Goal: Transaction & Acquisition: Obtain resource

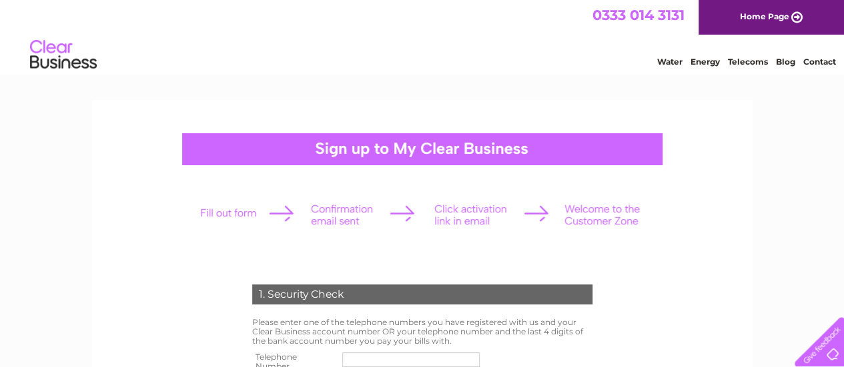
click at [776, 14] on link "Home Page" at bounding box center [770, 17] width 145 height 35
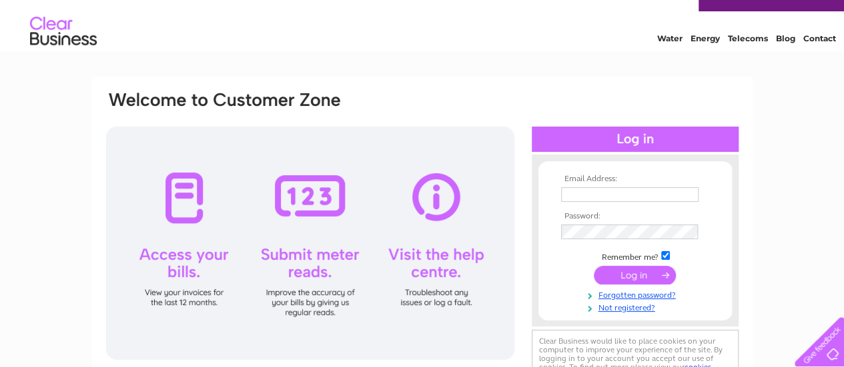
scroll to position [67, 0]
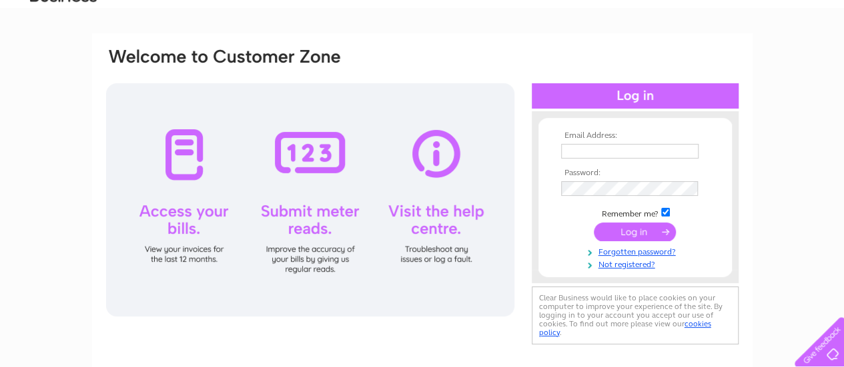
type input "dumont.gilles3@gmail.com"
click at [641, 229] on input "submit" at bounding box center [634, 232] width 82 height 19
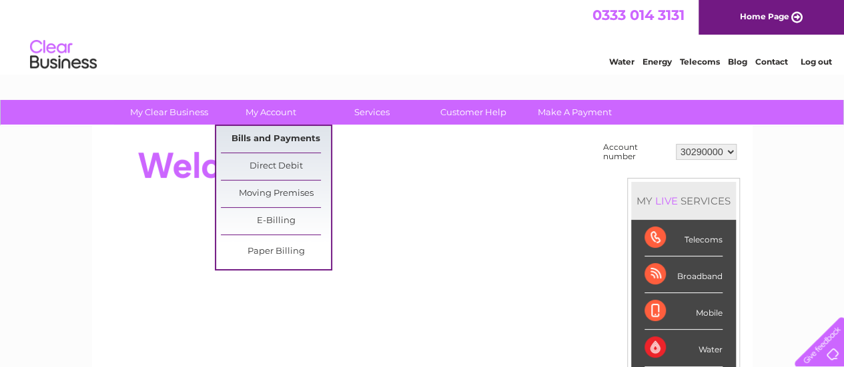
click at [288, 138] on link "Bills and Payments" at bounding box center [276, 139] width 110 height 27
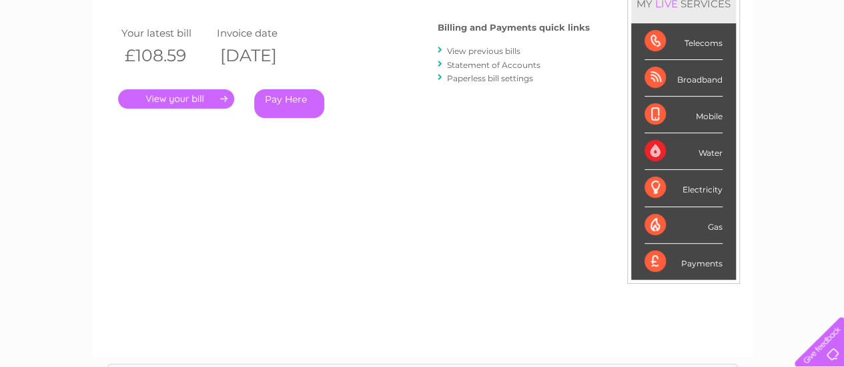
scroll to position [200, 0]
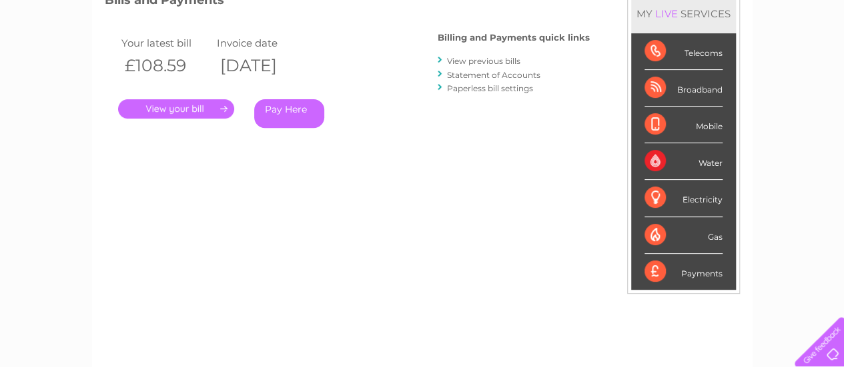
click at [486, 88] on link "Paperless bill settings" at bounding box center [490, 88] width 86 height 10
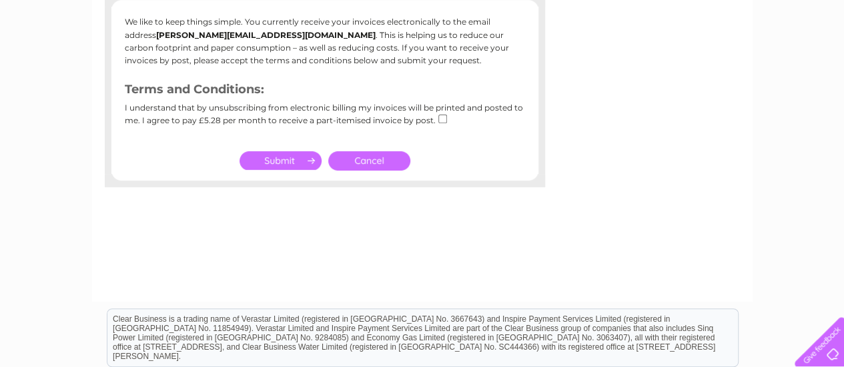
scroll to position [200, 0]
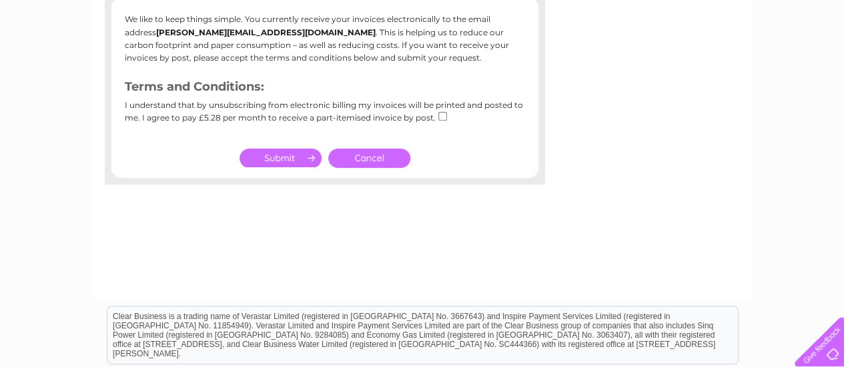
click at [439, 116] on input "checkbox" at bounding box center [442, 116] width 9 height 9
click at [440, 117] on input "checkbox" at bounding box center [442, 116] width 9 height 9
checkbox input "false"
click at [388, 161] on link "Cancel" at bounding box center [369, 158] width 82 height 19
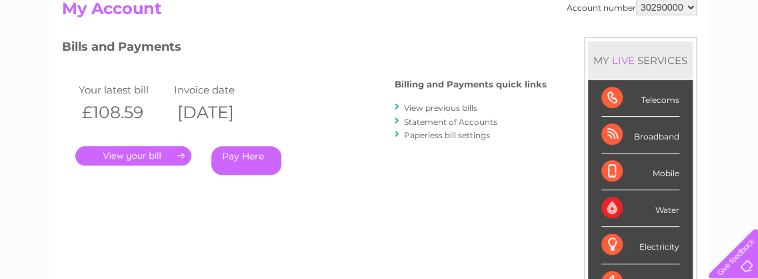
scroll to position [133, 0]
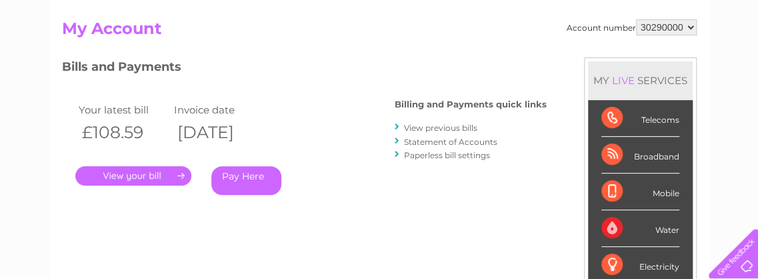
click at [443, 127] on link "View previous bills" at bounding box center [440, 128] width 73 height 10
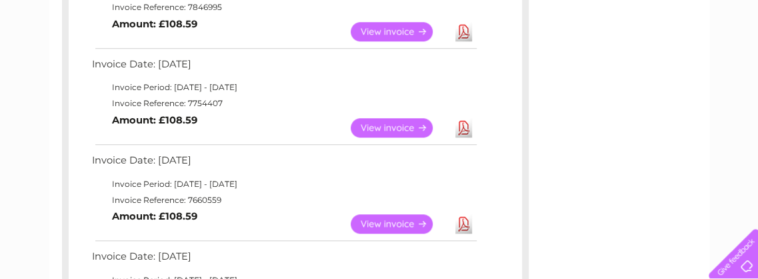
scroll to position [467, 0]
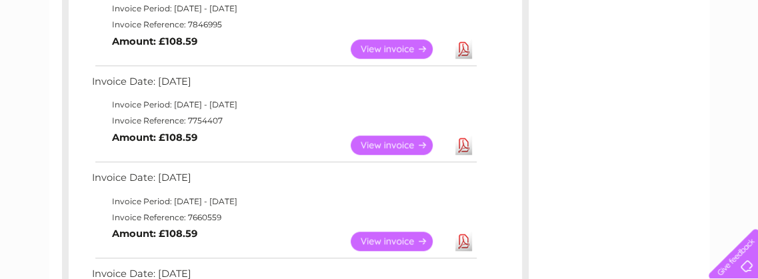
click at [379, 142] on link "View" at bounding box center [400, 144] width 98 height 19
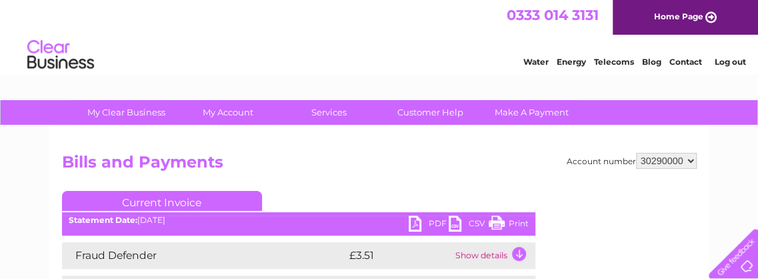
click at [427, 223] on link "PDF" at bounding box center [429, 224] width 40 height 19
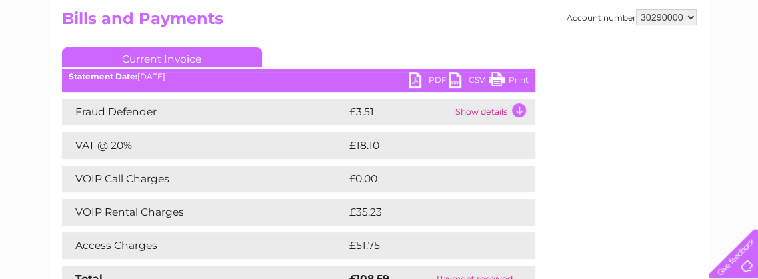
scroll to position [133, 0]
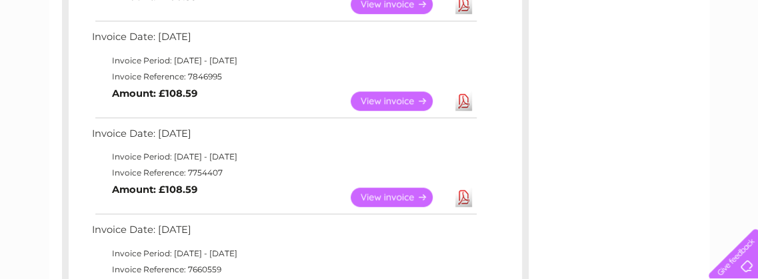
scroll to position [400, 0]
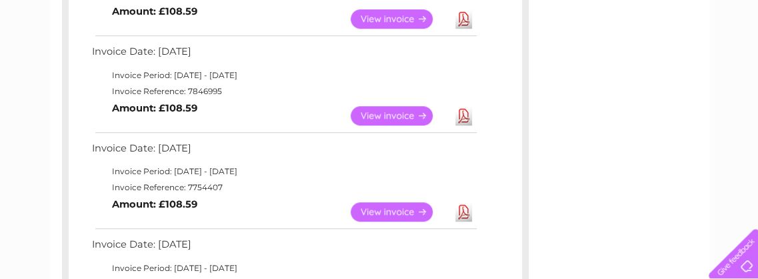
click at [395, 109] on link "View" at bounding box center [400, 115] width 98 height 19
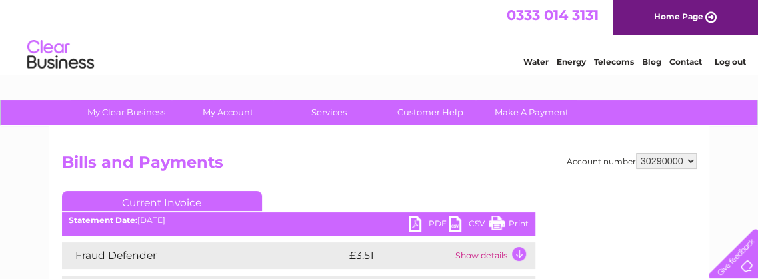
click at [427, 219] on link "PDF" at bounding box center [429, 224] width 40 height 19
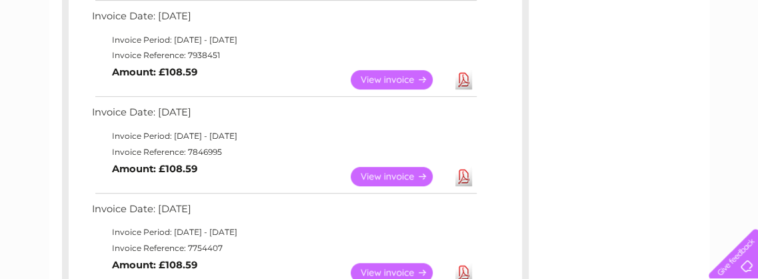
scroll to position [333, 0]
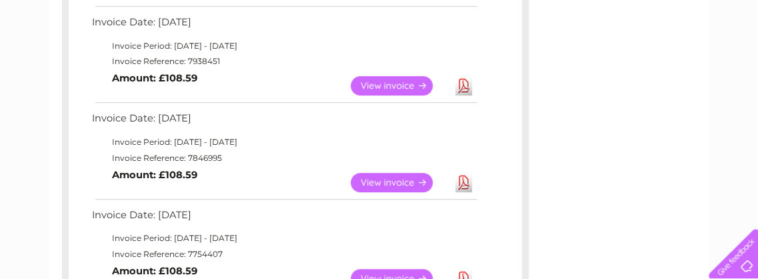
click at [379, 83] on link "View" at bounding box center [400, 85] width 98 height 19
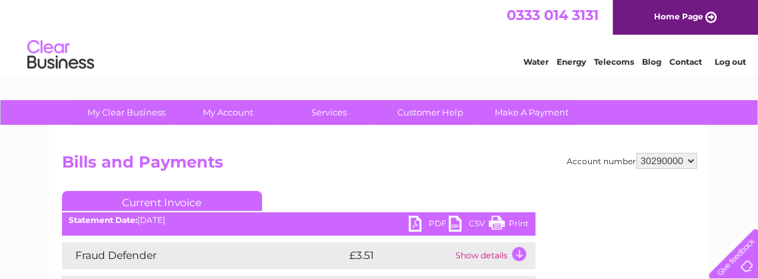
click at [425, 223] on link "PDF" at bounding box center [429, 224] width 40 height 19
click at [337, 163] on h2 "Bills and Payments" at bounding box center [379, 165] width 635 height 25
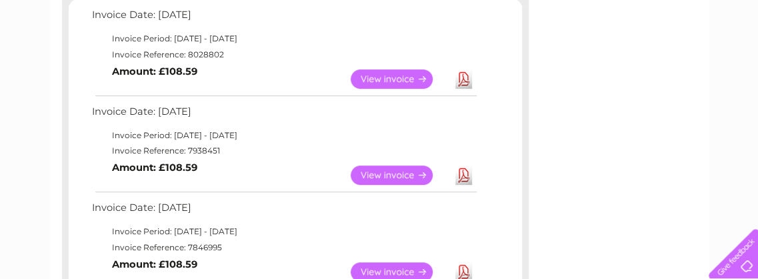
scroll to position [200, 0]
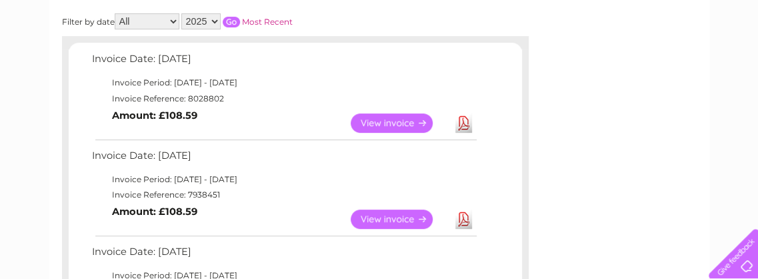
click at [395, 217] on link "View" at bounding box center [400, 218] width 98 height 19
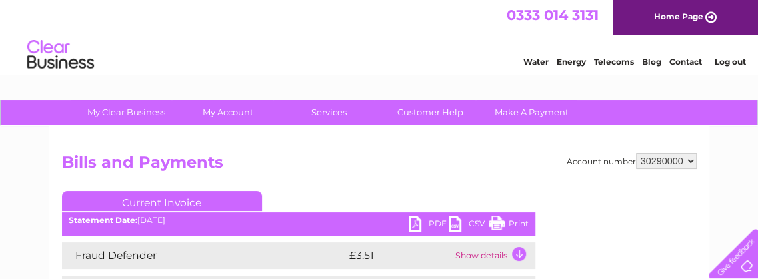
click at [415, 221] on link "PDF" at bounding box center [429, 224] width 40 height 19
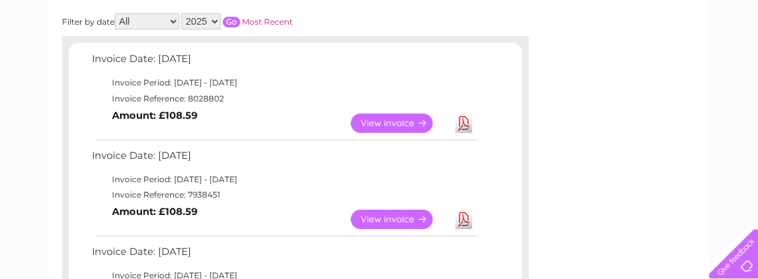
scroll to position [200, 0]
click at [405, 119] on link "View" at bounding box center [400, 122] width 98 height 19
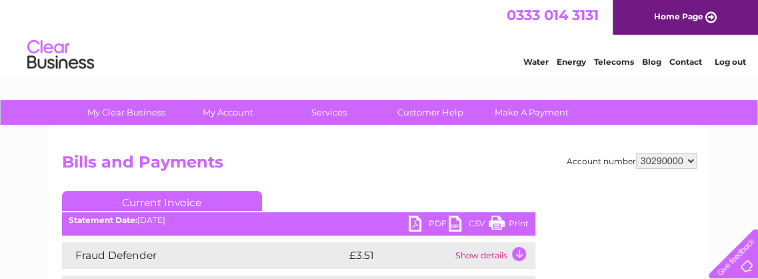
click at [421, 219] on link "PDF" at bounding box center [429, 224] width 40 height 19
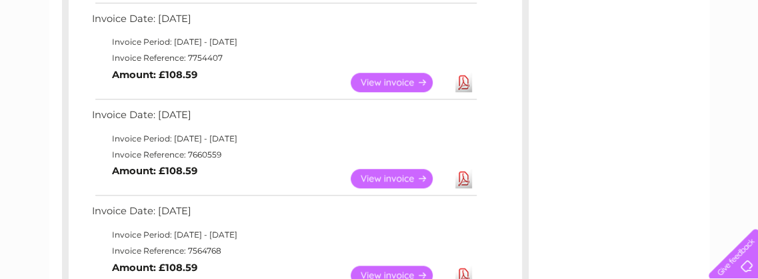
scroll to position [533, 0]
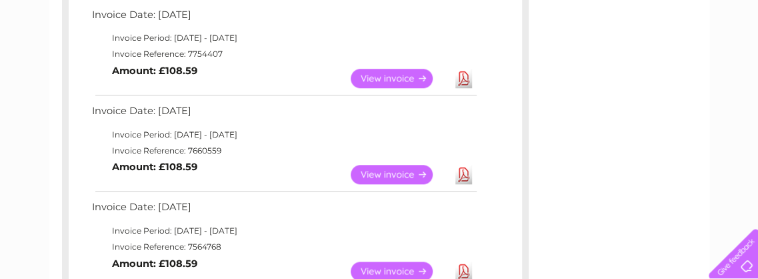
click at [381, 170] on link "View" at bounding box center [400, 174] width 98 height 19
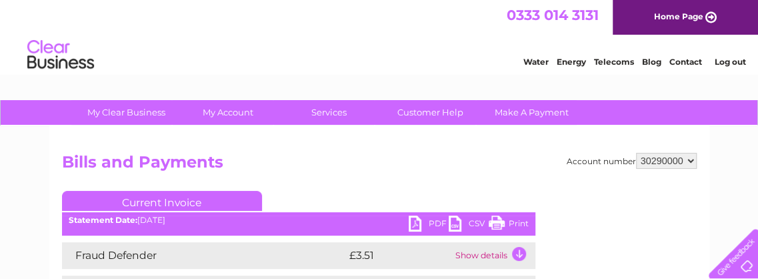
click at [416, 221] on link "PDF" at bounding box center [429, 224] width 40 height 19
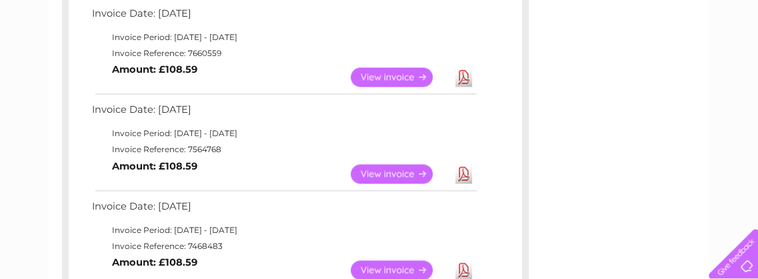
scroll to position [600, 0]
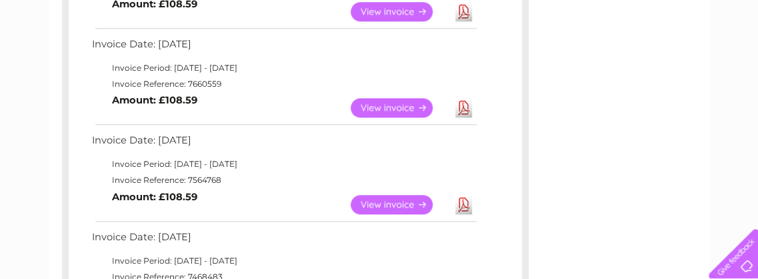
click at [383, 199] on link "View" at bounding box center [400, 204] width 98 height 19
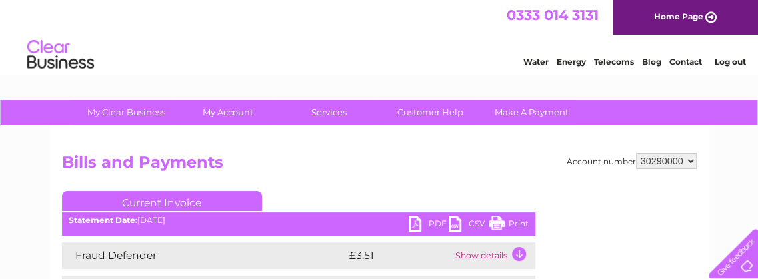
click at [417, 223] on link "PDF" at bounding box center [429, 224] width 40 height 19
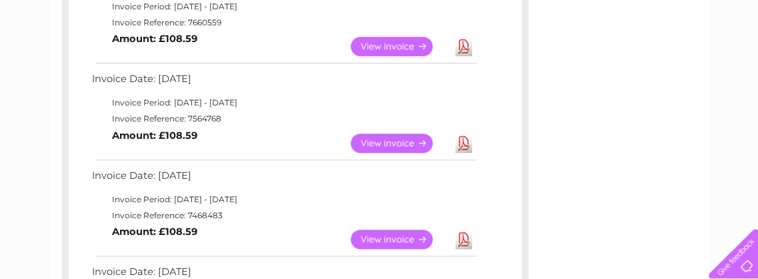
scroll to position [667, 0]
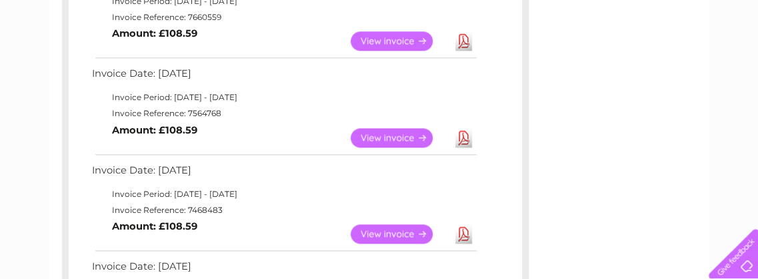
click at [387, 137] on link "View" at bounding box center [400, 137] width 98 height 19
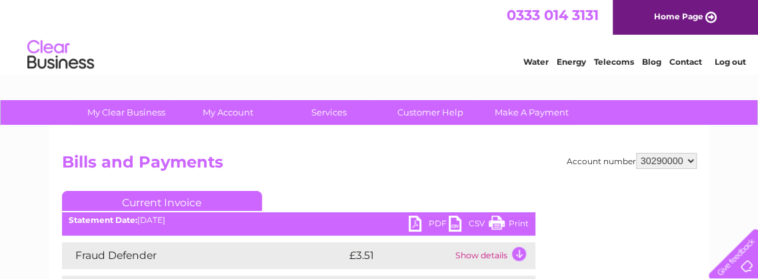
click at [415, 221] on link "PDF" at bounding box center [429, 224] width 40 height 19
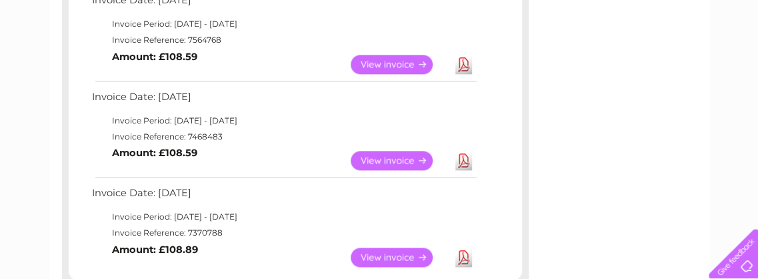
scroll to position [798, 0]
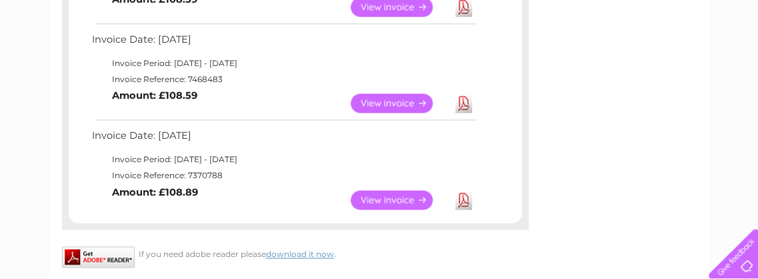
click at [383, 200] on link "View" at bounding box center [400, 199] width 98 height 19
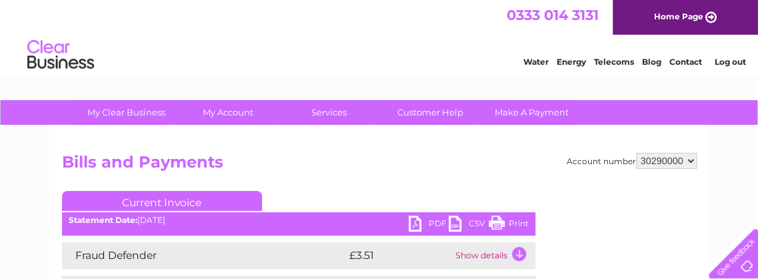
click at [415, 225] on link "PDF" at bounding box center [429, 224] width 40 height 19
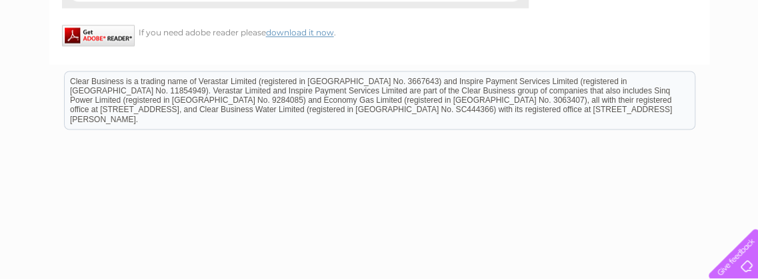
scroll to position [1041, 0]
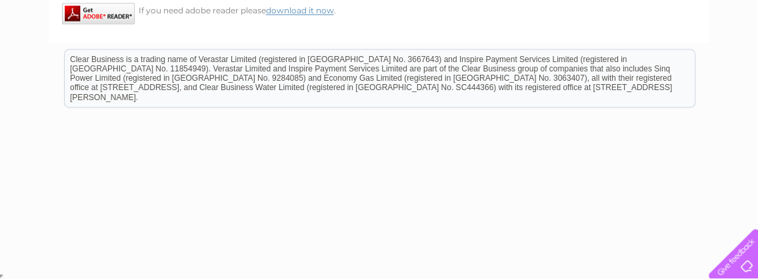
drag, startPoint x: 497, startPoint y: 144, endPoint x: 447, endPoint y: 110, distance: 61.0
click at [497, 127] on html "Clear Business is a trading name of Verastar Limited (registered in [GEOGRAPHIC…" at bounding box center [379, 83] width 758 height 85
